Goal: Task Accomplishment & Management: Use online tool/utility

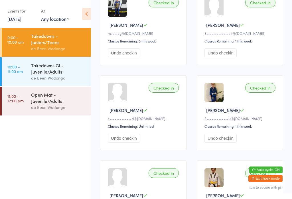
click at [33, 102] on div "Open Mat - Juvenile/Adults" at bounding box center [58, 98] width 55 height 13
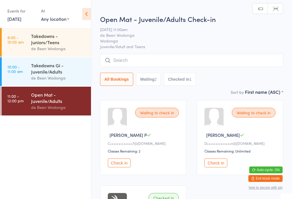
click at [47, 74] on div "Takedowns Gi - Juvenile/Adults" at bounding box center [58, 68] width 55 height 13
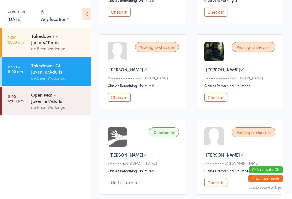
scroll to position [154, 0]
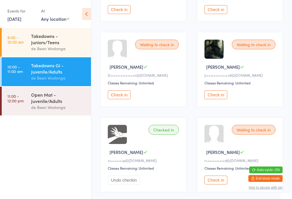
click at [121, 99] on button "Check in" at bounding box center [119, 94] width 23 height 9
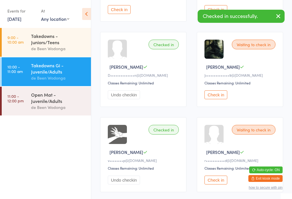
click at [41, 104] on div "Open Mat - Juvenile/Adults" at bounding box center [58, 98] width 55 height 13
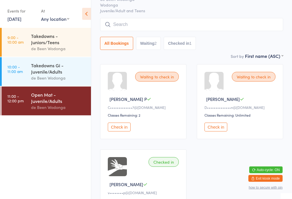
scroll to position [36, 0]
click at [217, 132] on button "Check in" at bounding box center [216, 127] width 23 height 9
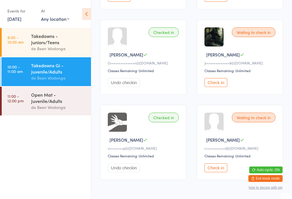
scroll to position [167, 0]
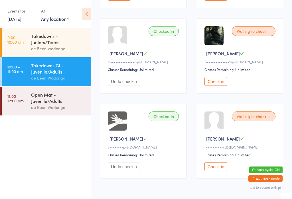
click at [215, 86] on button "Check in" at bounding box center [216, 81] width 23 height 9
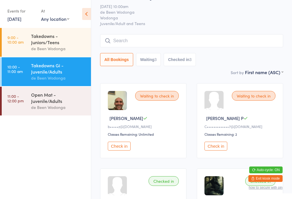
scroll to position [0, 0]
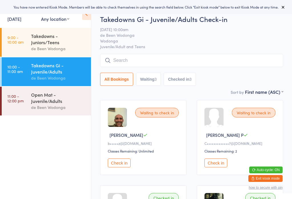
click at [147, 58] on input "search" at bounding box center [191, 60] width 183 height 13
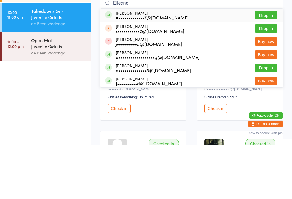
type input "Elleano"
click at [263, 63] on div "[PERSON_NAME] e•••••••••••••7@[DOMAIN_NAME] Drop in" at bounding box center [191, 69] width 183 height 13
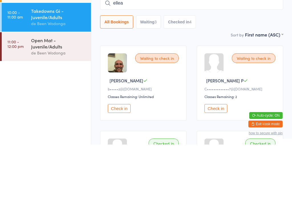
type input "[PERSON_NAME]"
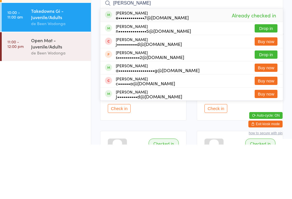
click at [49, 104] on div "de Been Wodonga" at bounding box center [58, 107] width 55 height 7
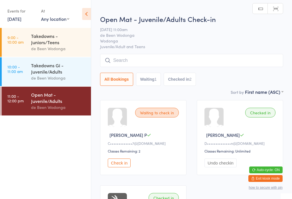
click at [118, 162] on button "Check in" at bounding box center [119, 163] width 23 height 9
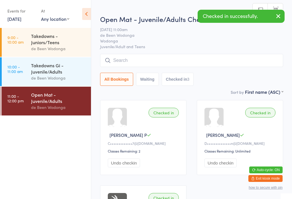
click at [39, 68] on div "Takedowns Gi - Juvenile/Adults" at bounding box center [58, 68] width 55 height 13
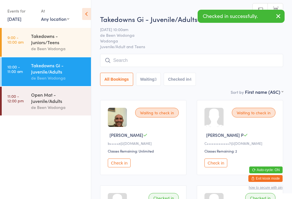
click at [214, 166] on button "Check in" at bounding box center [216, 163] width 23 height 9
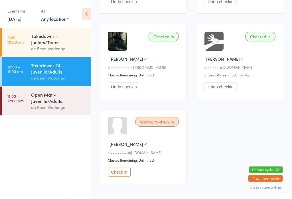
click at [125, 177] on button "Check in" at bounding box center [119, 172] width 23 height 9
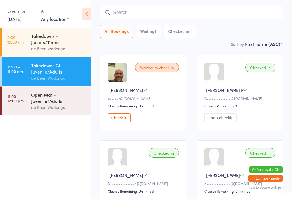
scroll to position [45, 0]
click at [42, 110] on div "de Been Wodonga" at bounding box center [58, 107] width 55 height 7
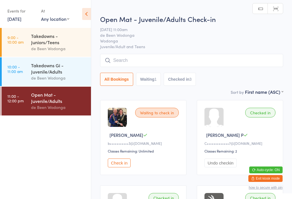
click at [114, 164] on button "Check in" at bounding box center [119, 163] width 23 height 9
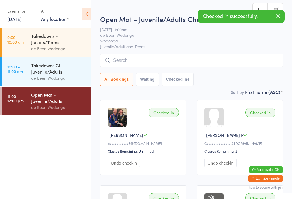
click at [37, 75] on div "Takedowns Gi - Juvenile/Adults" at bounding box center [58, 68] width 55 height 13
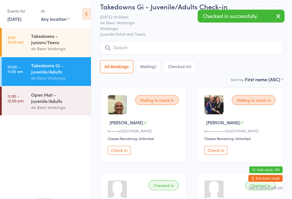
click at [214, 155] on button "Check in" at bounding box center [216, 150] width 23 height 9
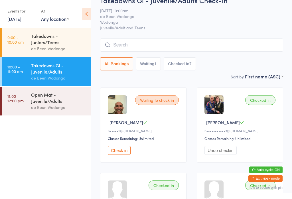
click at [123, 149] on button "Check in" at bounding box center [119, 150] width 23 height 9
